Goal: Task Accomplishment & Management: Use online tool/utility

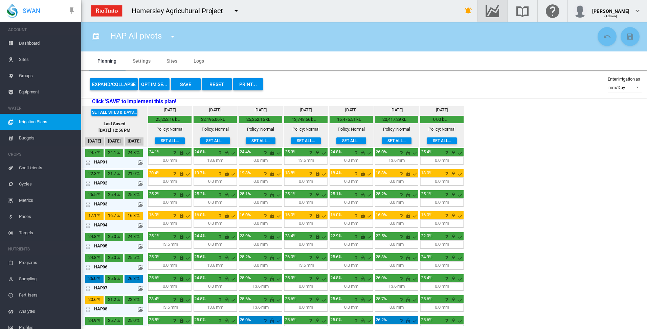
click at [501, 12] on md-icon "Go to the Data Hub" at bounding box center [492, 11] width 16 height 8
click at [155, 85] on button "OPTIMISE..." at bounding box center [154, 84] width 30 height 12
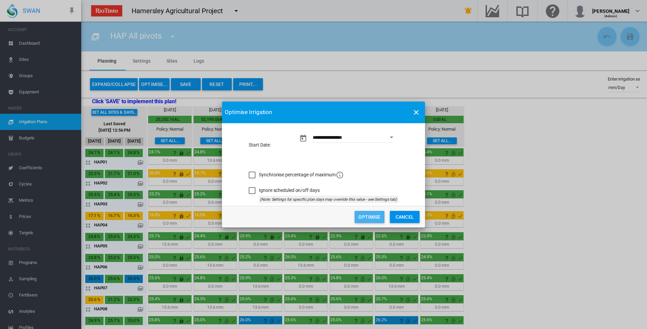
click at [369, 217] on button "Optimise" at bounding box center [370, 217] width 30 height 12
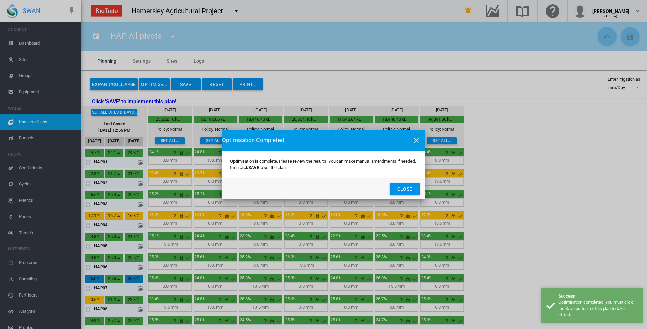
click at [400, 189] on button "Close" at bounding box center [405, 189] width 30 height 12
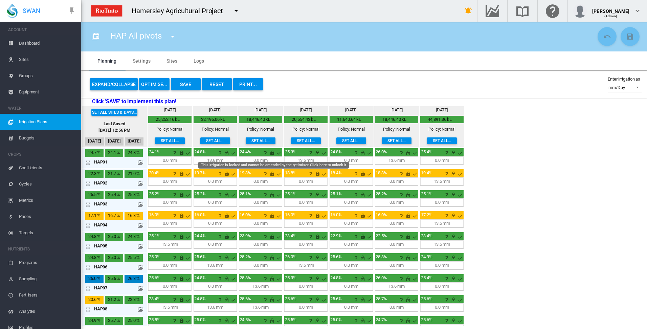
click at [272, 153] on md-icon "This irrigation is locked and cannot be amended by the optimiser. Click here to…" at bounding box center [272, 153] width 8 height 8
click at [227, 153] on md-icon "This irrigation is unlocked and so can be amended by the optimiser. Click here …" at bounding box center [227, 153] width 8 height 8
click at [226, 152] on md-icon "This irrigation is locked and cannot be amended by the optimiser. Click here to…" at bounding box center [227, 153] width 8 height 8
click at [87, 161] on md-icon "icon-arrow-expand" at bounding box center [89, 162] width 8 height 8
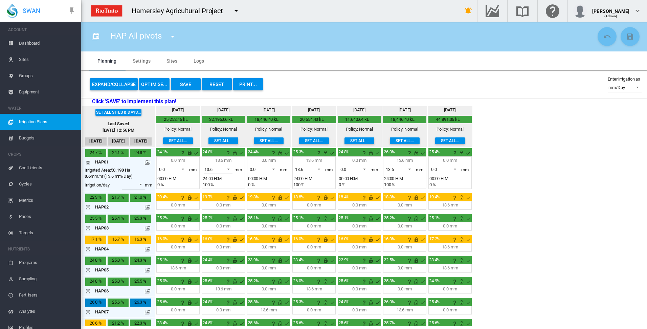
click at [228, 169] on span at bounding box center [226, 169] width 8 height 6
click at [223, 156] on md-option "0.0" at bounding box center [222, 153] width 46 height 16
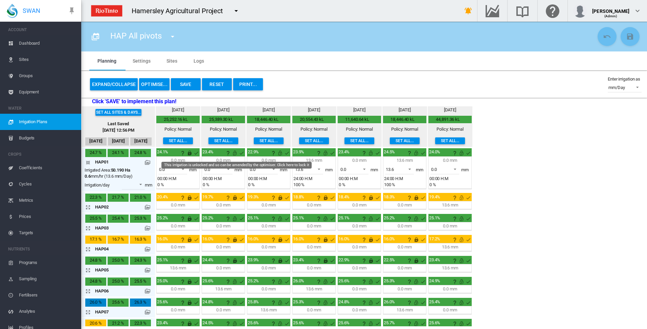
click at [235, 153] on md-icon "This irrigation is unlocked and so can be amended by the optimiser. Click here …" at bounding box center [235, 153] width 8 height 8
click at [88, 162] on md-icon "icon-arrow-collapse" at bounding box center [89, 162] width 8 height 8
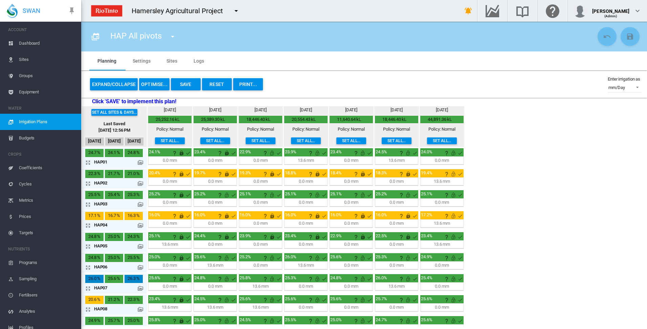
click at [154, 85] on button "OPTIMISE..." at bounding box center [154, 84] width 30 height 12
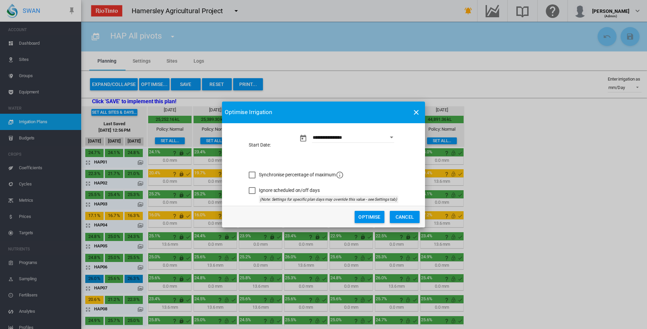
click at [367, 217] on button "Optimise" at bounding box center [370, 217] width 30 height 12
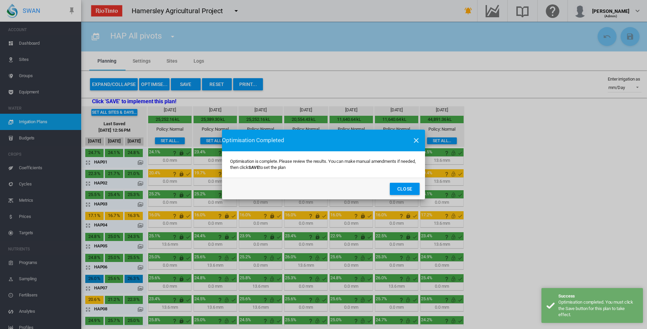
click at [403, 186] on button "Close" at bounding box center [405, 189] width 30 height 12
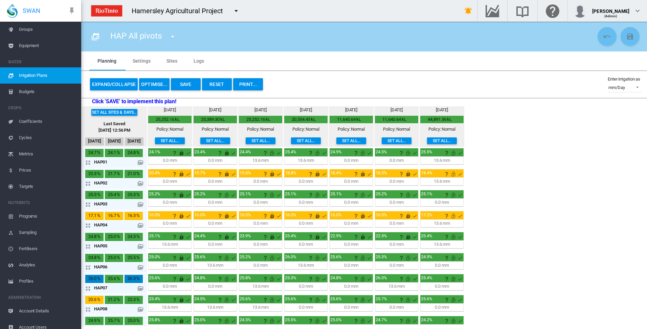
scroll to position [53, 0]
